Goal: Task Accomplishment & Management: Complete application form

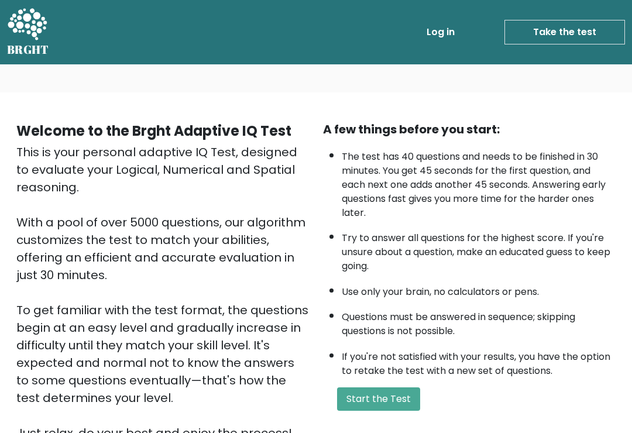
click at [388, 411] on button "Start the Test" at bounding box center [378, 399] width 83 height 23
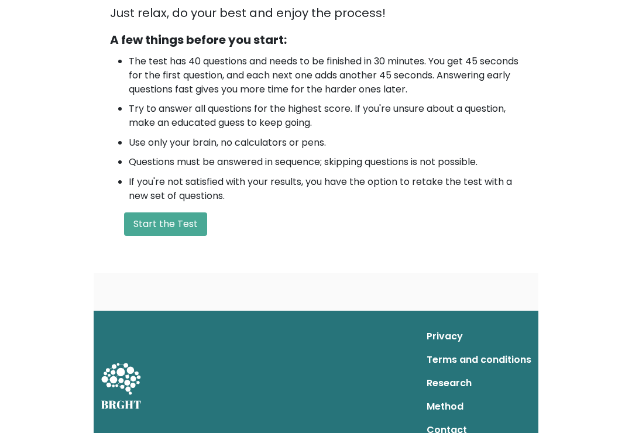
scroll to position [137, 0]
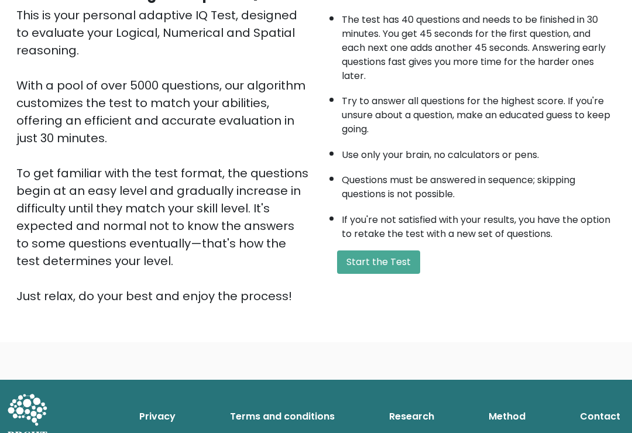
click at [389, 274] on button "Start the Test" at bounding box center [378, 262] width 83 height 23
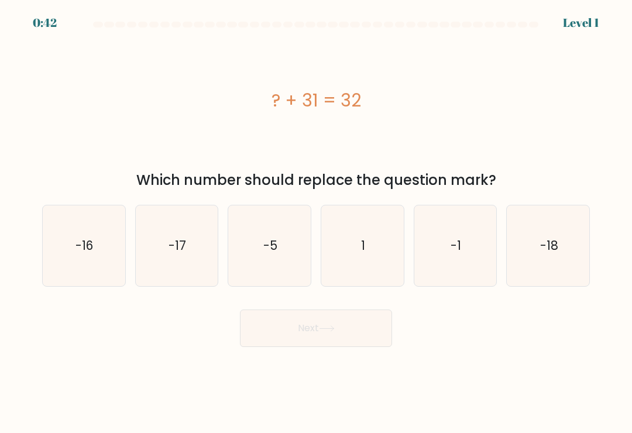
click at [368, 272] on icon "1" at bounding box center [362, 245] width 81 height 81
click at [317, 222] on input "d. 1" at bounding box center [316, 220] width 1 height 6
radio input "true"
click at [361, 334] on button "Next" at bounding box center [316, 328] width 152 height 37
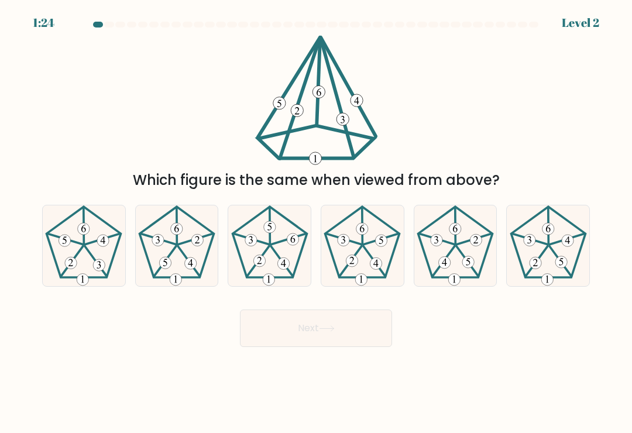
click at [101, 260] on icon at bounding box center [83, 245] width 81 height 81
click at [316, 222] on input "a." at bounding box center [316, 220] width 1 height 6
radio input "true"
click at [312, 338] on button "Next" at bounding box center [316, 328] width 152 height 37
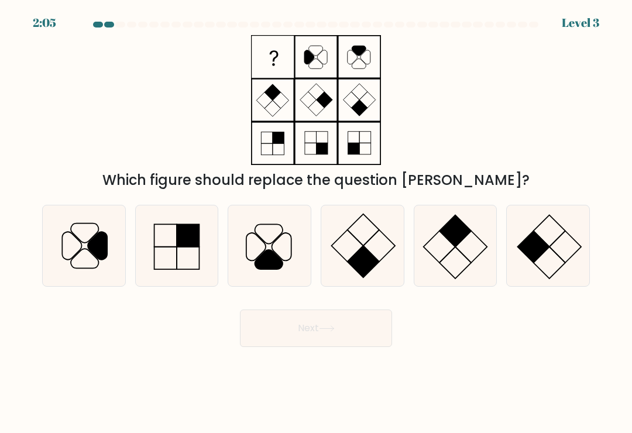
click at [257, 259] on icon at bounding box center [269, 245] width 81 height 81
click at [316, 222] on input "c." at bounding box center [316, 220] width 1 height 6
radio input "true"
click at [338, 334] on button "Next" at bounding box center [316, 328] width 152 height 37
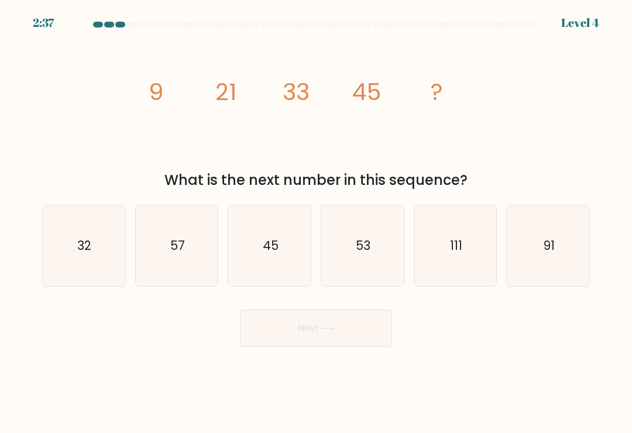
click at [191, 259] on icon "57" at bounding box center [176, 245] width 81 height 81
click at [316, 222] on input "b. 57" at bounding box center [316, 220] width 1 height 6
radio input "true"
click at [354, 340] on button "Next" at bounding box center [316, 328] width 152 height 37
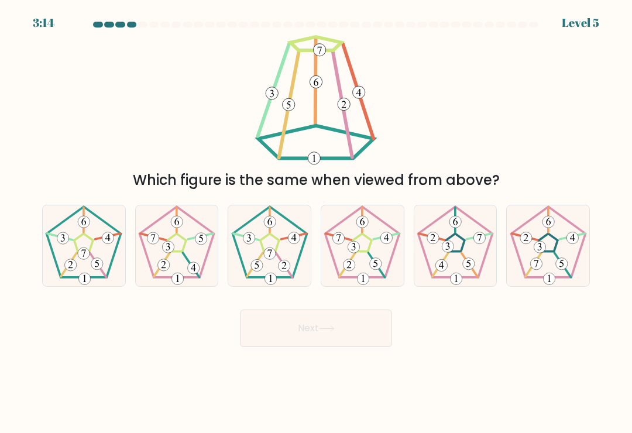
click at [106, 258] on icon at bounding box center [83, 245] width 81 height 81
click at [316, 222] on input "a." at bounding box center [316, 220] width 1 height 6
radio input "true"
click at [297, 337] on button "Next" at bounding box center [316, 328] width 152 height 37
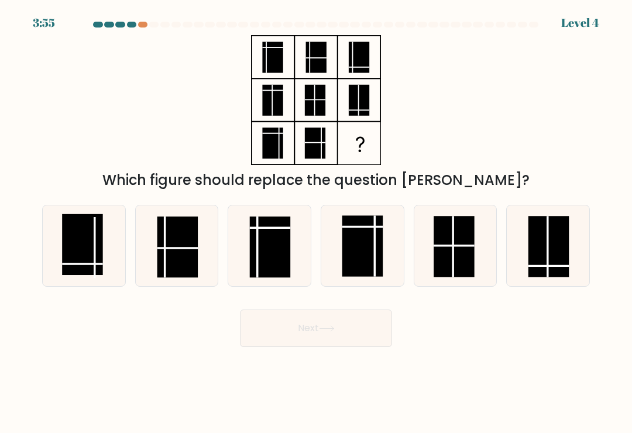
click at [98, 249] on rect at bounding box center [83, 244] width 40 height 61
click at [316, 222] on input "a." at bounding box center [316, 220] width 1 height 6
radio input "true"
click at [350, 329] on button "Next" at bounding box center [316, 328] width 152 height 37
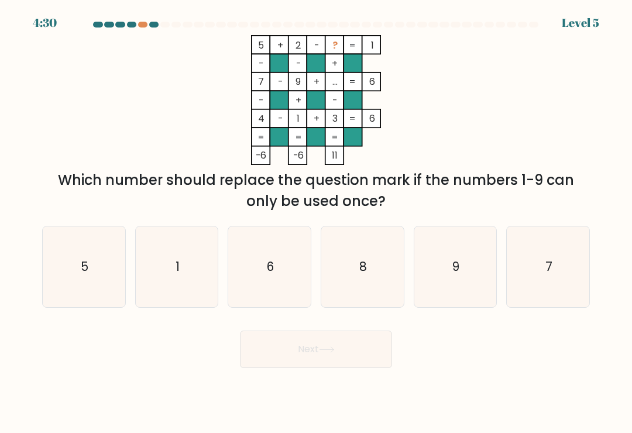
click at [300, 285] on icon "6" at bounding box center [269, 267] width 81 height 81
click at [316, 222] on input "c. 6" at bounding box center [316, 220] width 1 height 6
radio input "true"
click at [350, 357] on button "Next" at bounding box center [316, 349] width 152 height 37
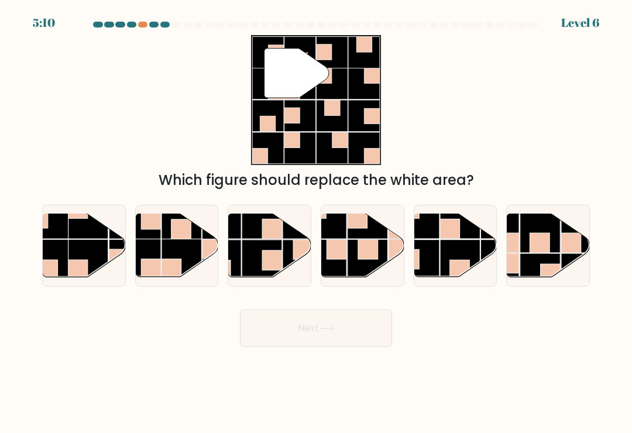
click at [352, 262] on rect at bounding box center [368, 259] width 40 height 40
click at [317, 222] on input "d." at bounding box center [316, 220] width 1 height 6
radio input "true"
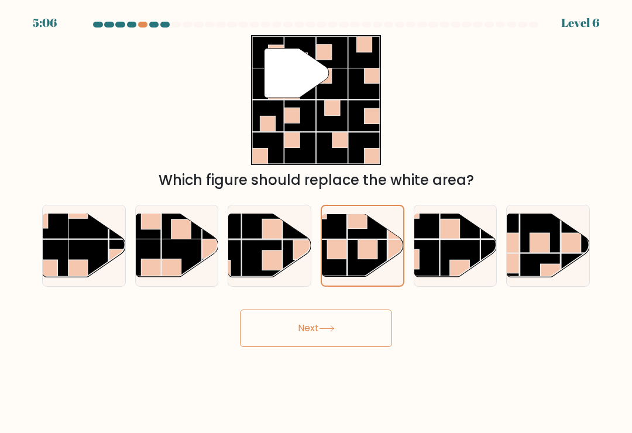
click at [458, 261] on rect at bounding box center [460, 260] width 40 height 40
click at [317, 222] on input "e." at bounding box center [316, 220] width 1 height 6
radio input "true"
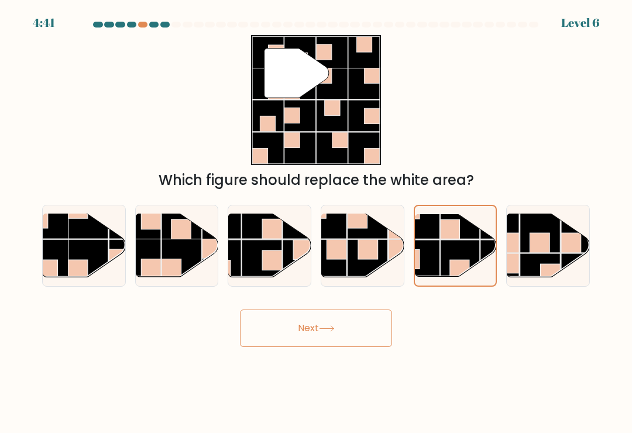
click at [201, 268] on rect at bounding box center [182, 259] width 40 height 40
click at [316, 222] on input "b." at bounding box center [316, 220] width 1 height 6
radio input "true"
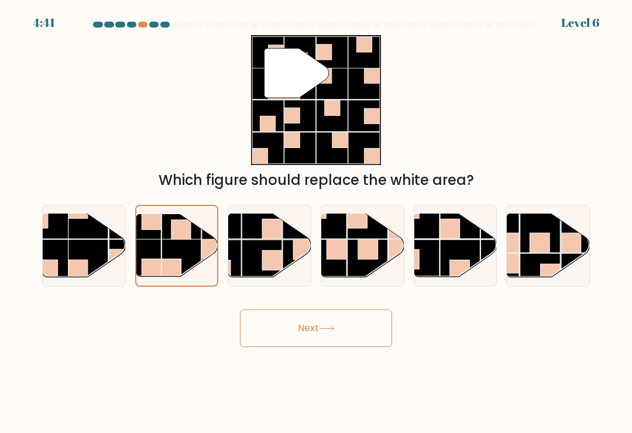
click at [329, 341] on button "Next" at bounding box center [316, 328] width 152 height 37
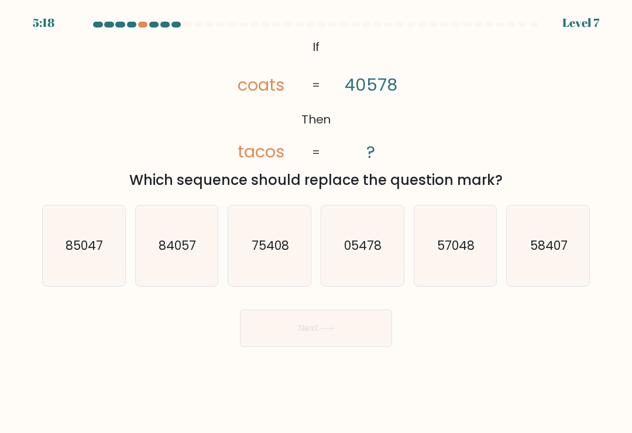
click at [547, 250] on text "58407" at bounding box center [548, 245] width 37 height 17
click at [317, 222] on input "f. 58407" at bounding box center [316, 220] width 1 height 6
radio input "true"
click at [359, 336] on button "Next" at bounding box center [316, 328] width 152 height 37
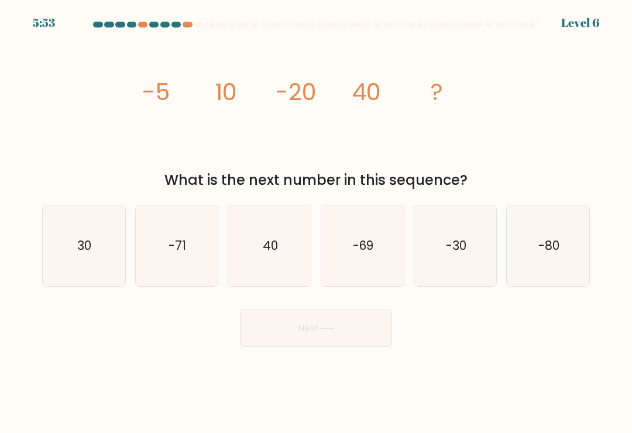
click at [376, 245] on icon "-69" at bounding box center [362, 245] width 81 height 81
click at [317, 222] on input "d. -69" at bounding box center [316, 220] width 1 height 6
radio input "true"
click at [347, 340] on button "Next" at bounding box center [316, 328] width 152 height 37
click at [357, 336] on button "Next" at bounding box center [316, 328] width 152 height 37
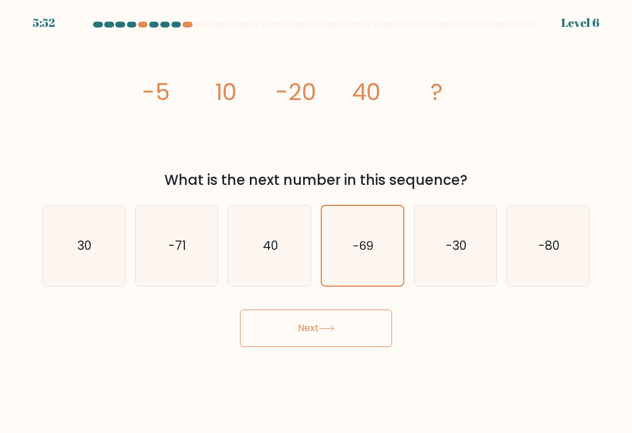
click at [330, 332] on icon at bounding box center [327, 329] width 16 height 6
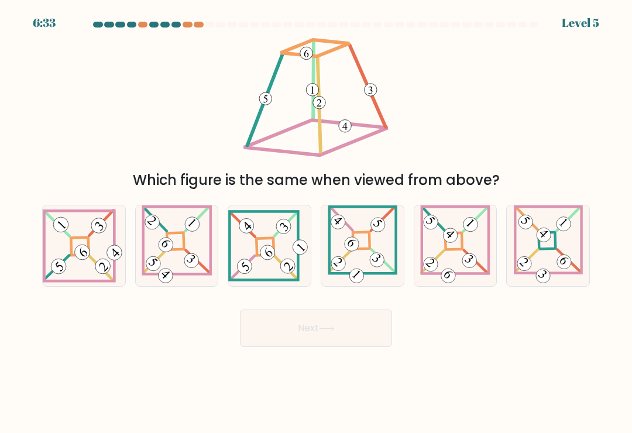
click at [197, 271] on 863 at bounding box center [191, 261] width 20 height 20
click at [316, 222] on input "b." at bounding box center [316, 220] width 1 height 6
radio input "true"
click at [111, 282] on 115 at bounding box center [79, 246] width 70 height 70
click at [316, 222] on input "a." at bounding box center [316, 220] width 1 height 6
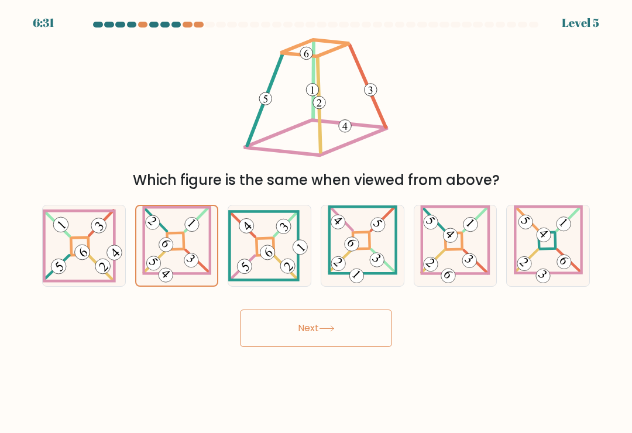
radio input "true"
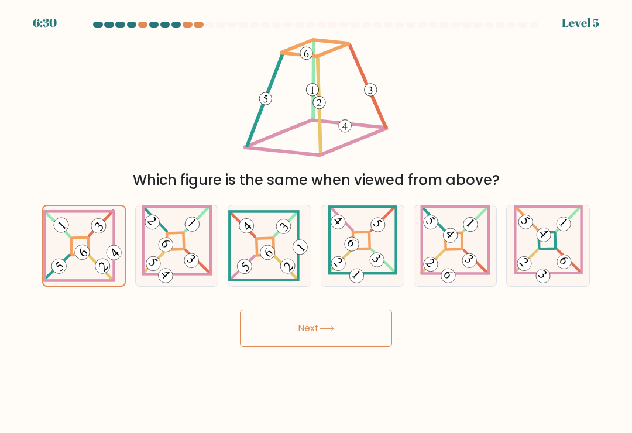
click at [302, 337] on button "Next" at bounding box center [316, 328] width 152 height 37
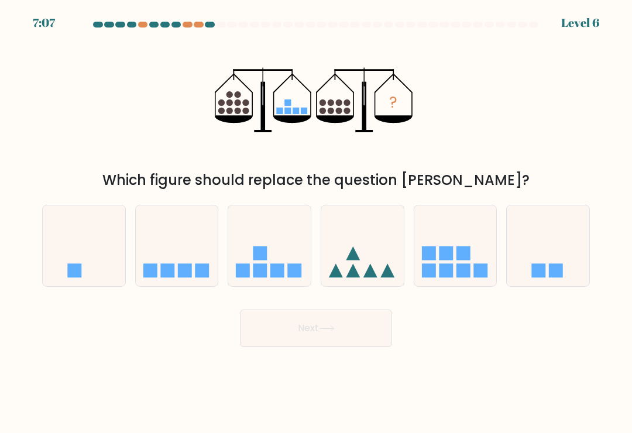
click at [294, 262] on icon at bounding box center [269, 246] width 83 height 68
click at [316, 222] on input "c." at bounding box center [316, 220] width 1 height 6
radio input "true"
click at [382, 338] on button "Next" at bounding box center [316, 328] width 152 height 37
